Goal: Information Seeking & Learning: Understand process/instructions

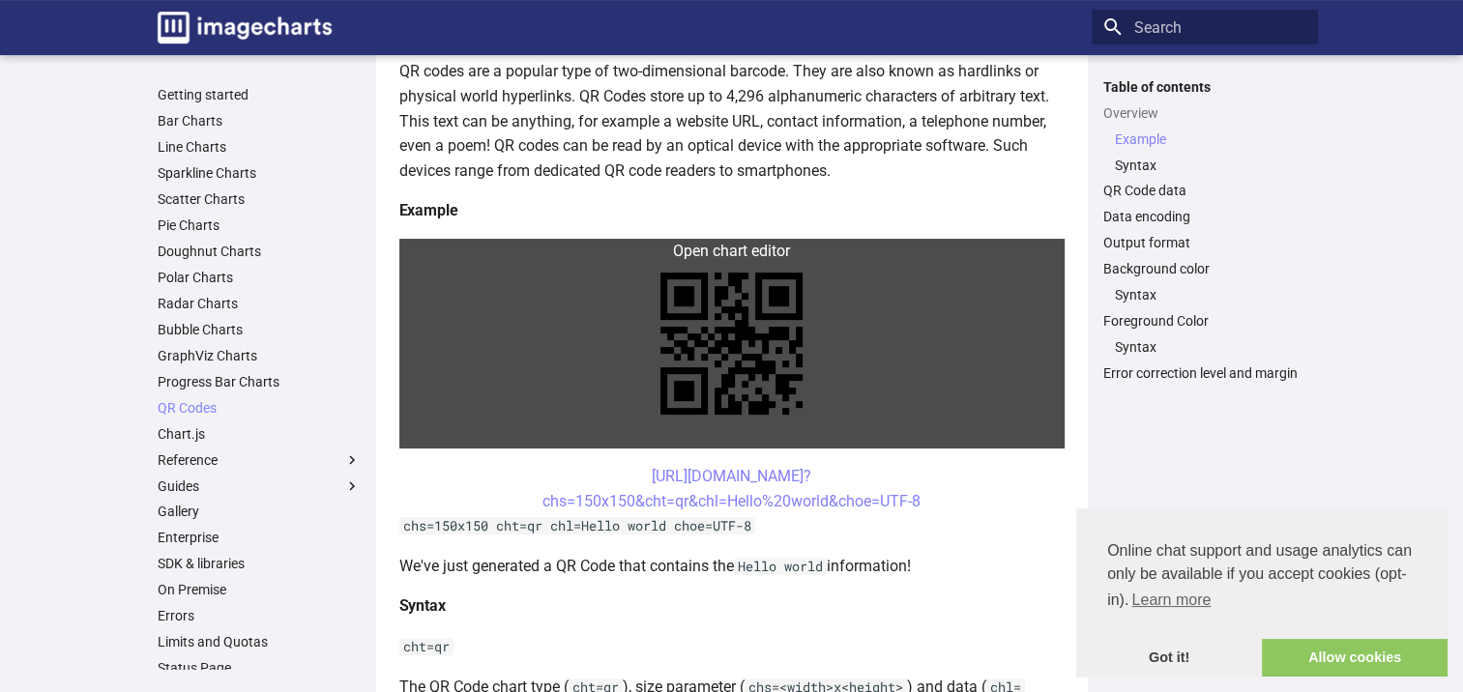
scroll to position [387, 0]
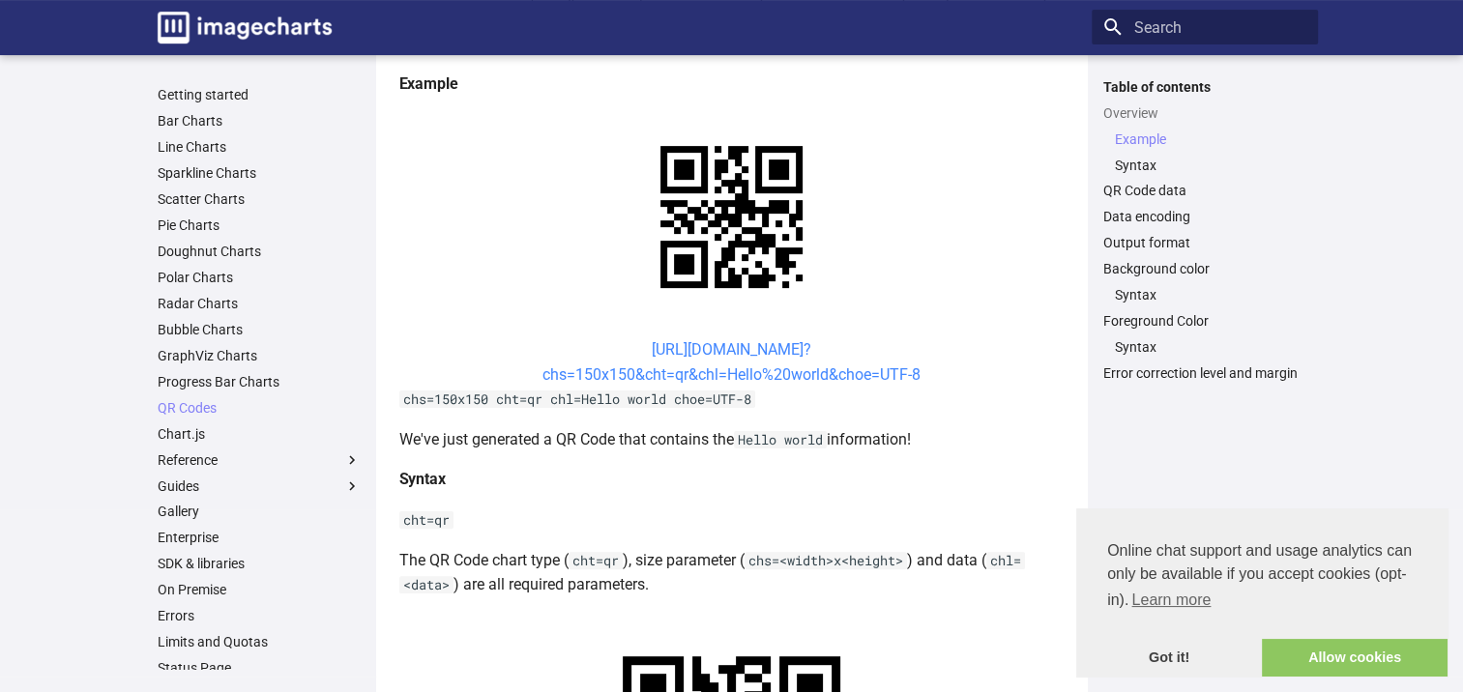
drag, startPoint x: 712, startPoint y: 375, endPoint x: 658, endPoint y: 350, distance: 59.7
click at [658, 350] on link "[URL][DOMAIN_NAME]? chs=150x150&cht=qr&chl=Hello%20world&choe=UTF-8" at bounding box center [731, 362] width 378 height 44
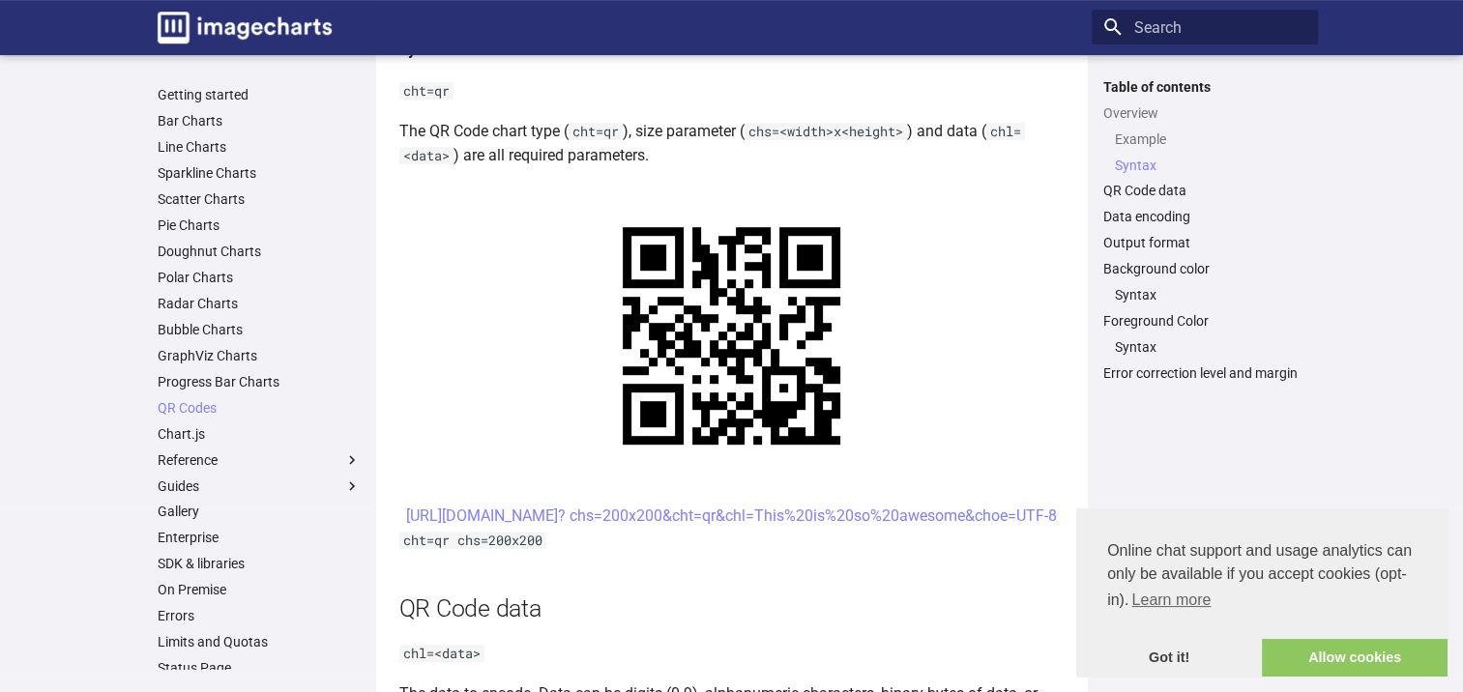
scroll to position [870, 0]
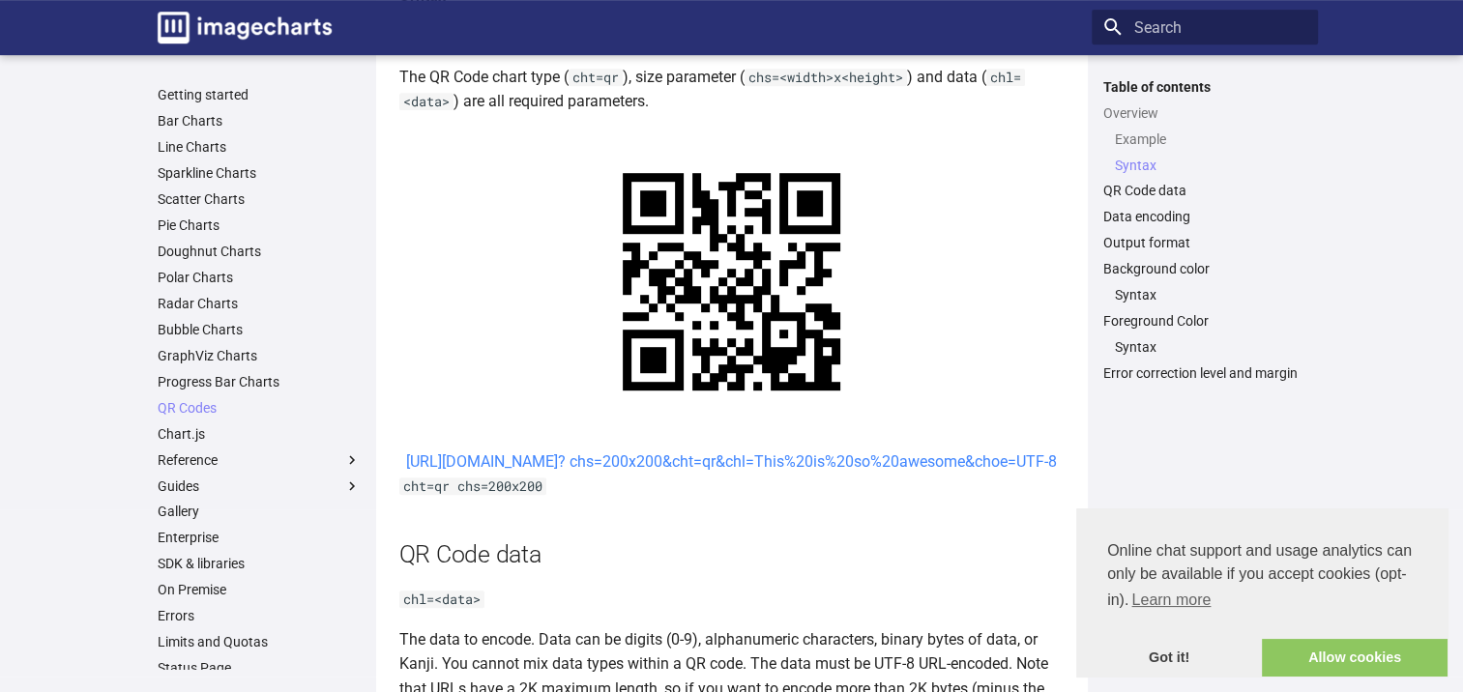
click at [695, 463] on link "[URL][DOMAIN_NAME]? chs=200x200&cht=qr&chl=This%20is%20so%20awesome&choe=UTF-8" at bounding box center [731, 462] width 651 height 18
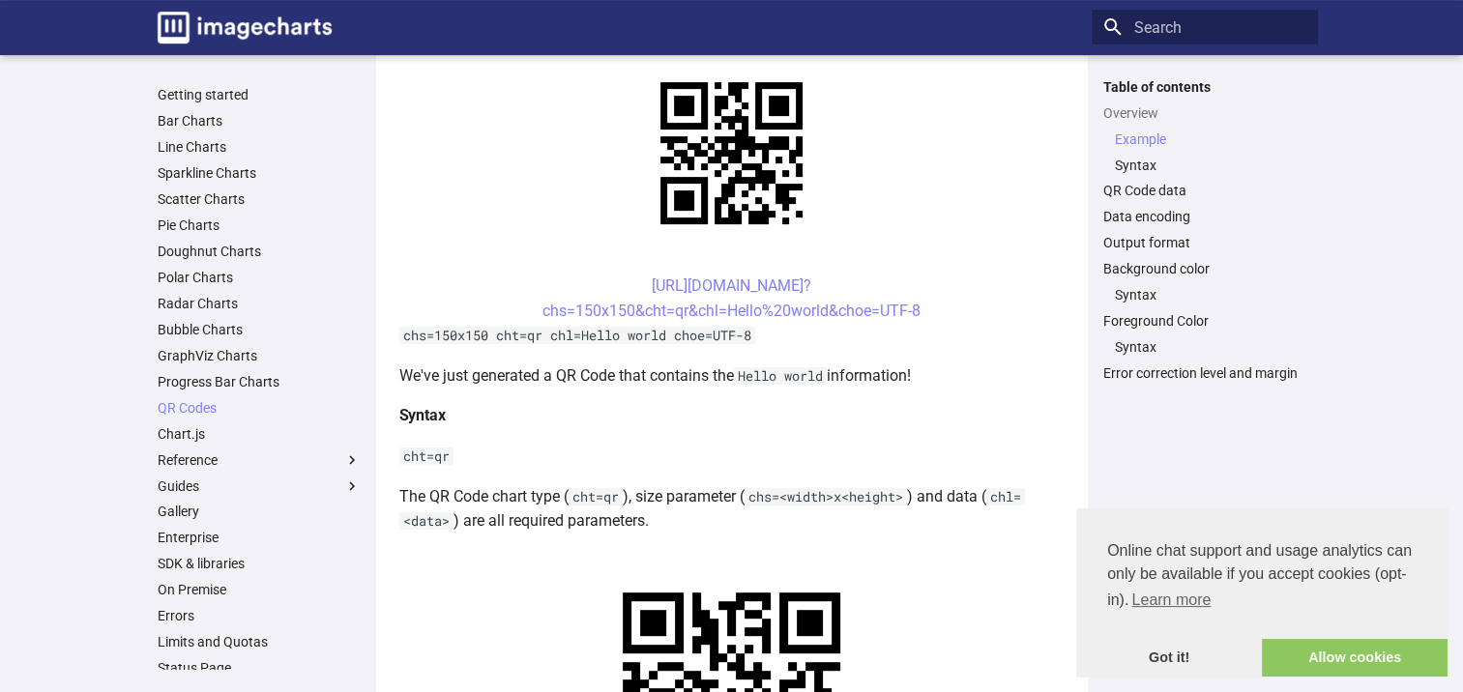
scroll to position [483, 0]
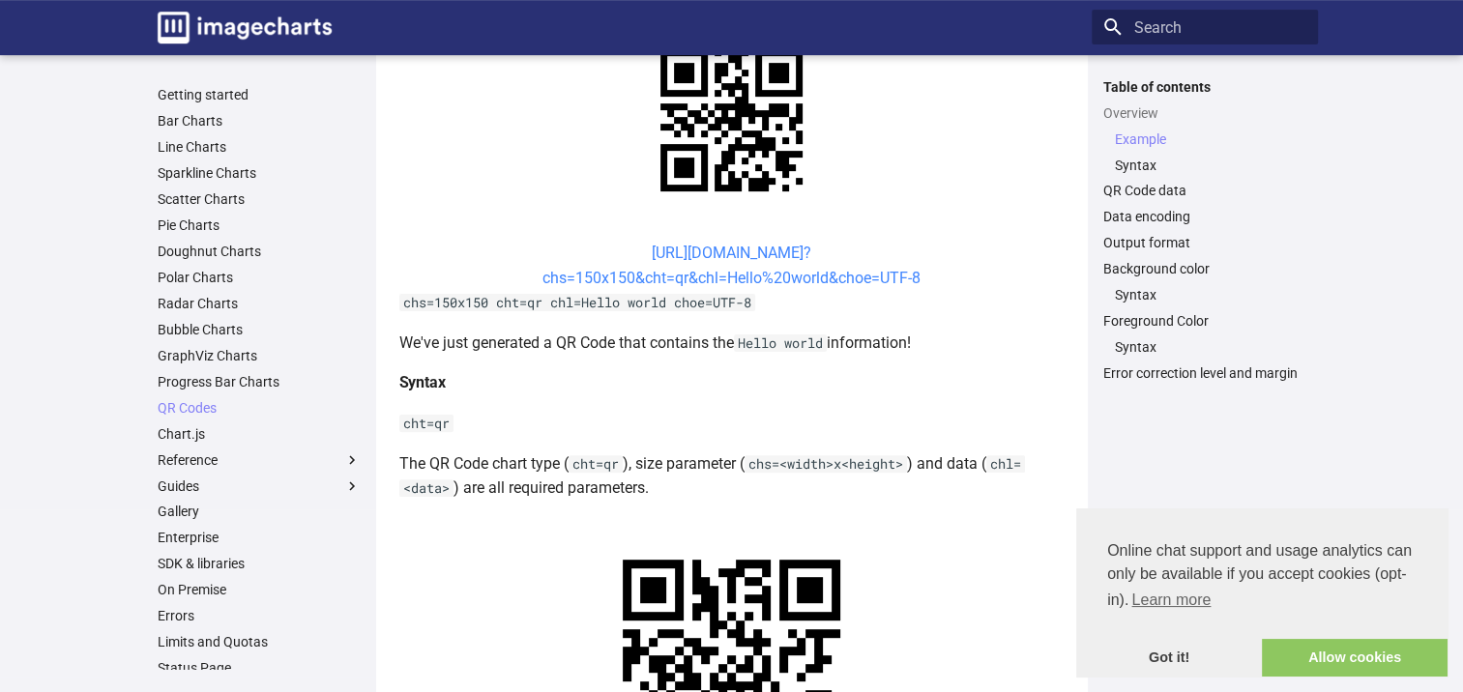
drag, startPoint x: 759, startPoint y: 278, endPoint x: 729, endPoint y: 278, distance: 30.0
click at [729, 278] on link "[URL][DOMAIN_NAME]? chs=150x150&cht=qr&chl=Hello%20world&choe=UTF-8" at bounding box center [731, 266] width 378 height 44
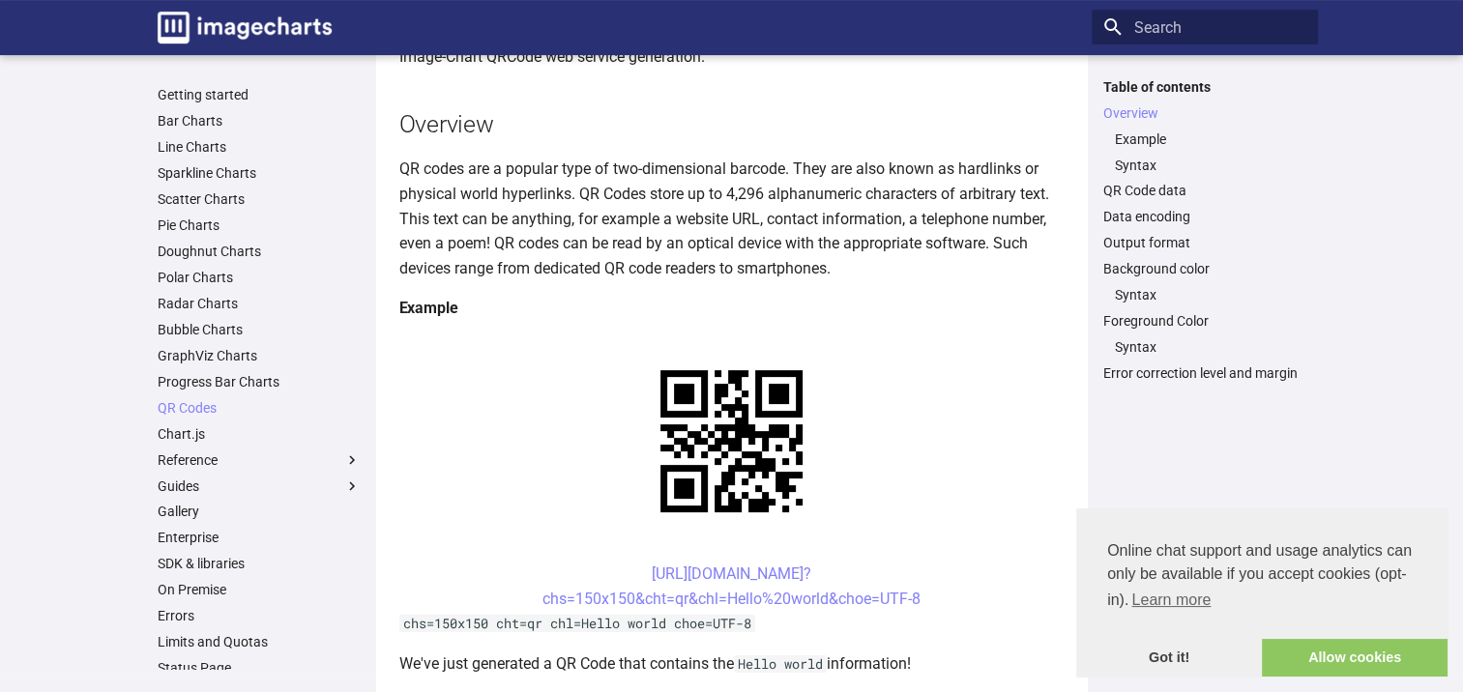
scroll to position [387, 0]
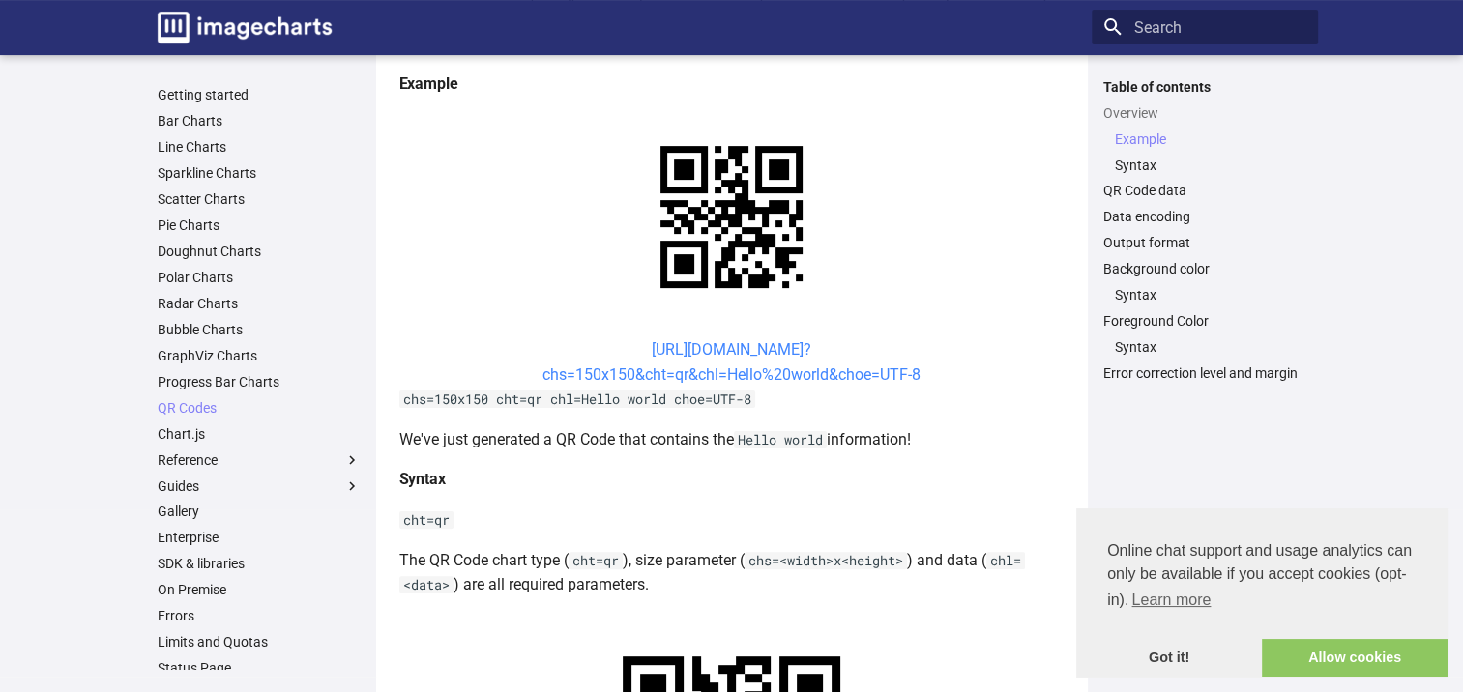
drag, startPoint x: 970, startPoint y: 336, endPoint x: 830, endPoint y: 352, distance: 141.1
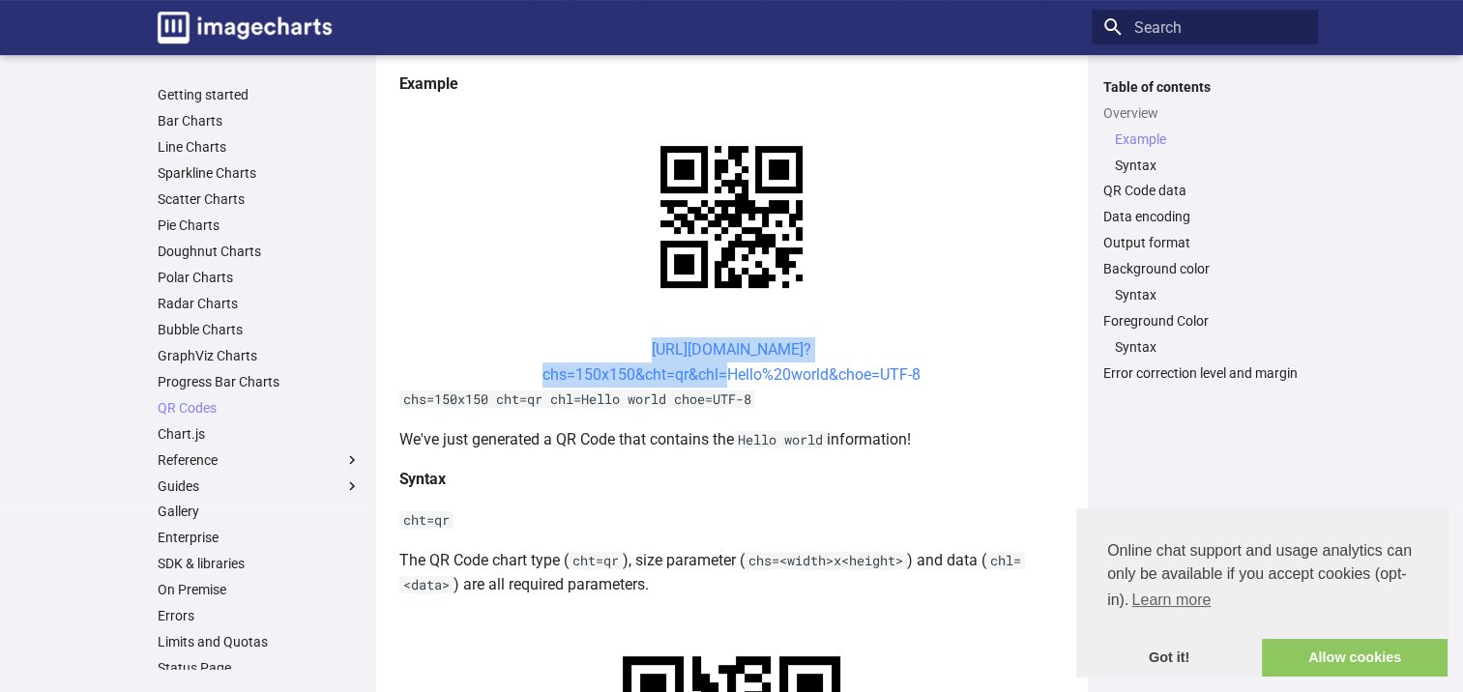
drag, startPoint x: 613, startPoint y: 345, endPoint x: 720, endPoint y: 383, distance: 113.8
click at [720, 383] on center "[URL][DOMAIN_NAME]? chs=150x150&cht=qr&chl=Hello%20world&choe=UTF-8" at bounding box center [731, 361] width 665 height 49
copy link "[URL][DOMAIN_NAME]? chs=150x150&cht=qr&chl"
